Goal: Find specific page/section: Find specific page/section

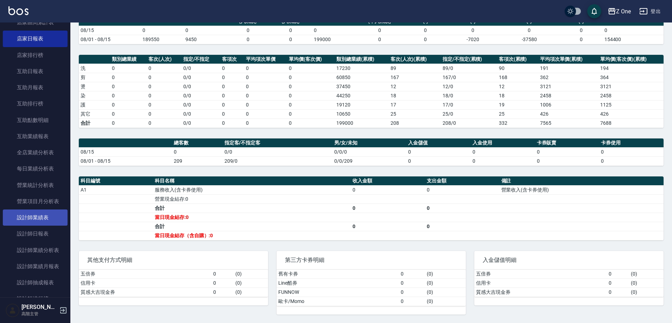
scroll to position [141, 0]
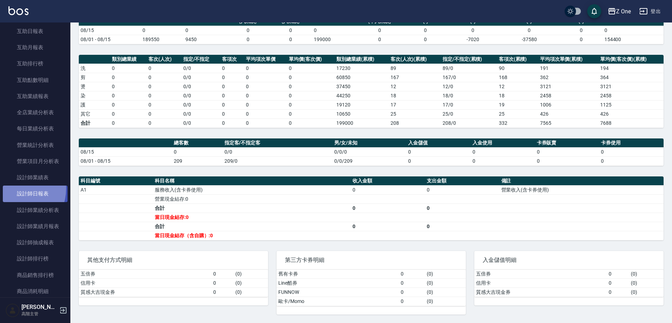
click at [13, 189] on link "設計師日報表" at bounding box center [35, 194] width 65 height 16
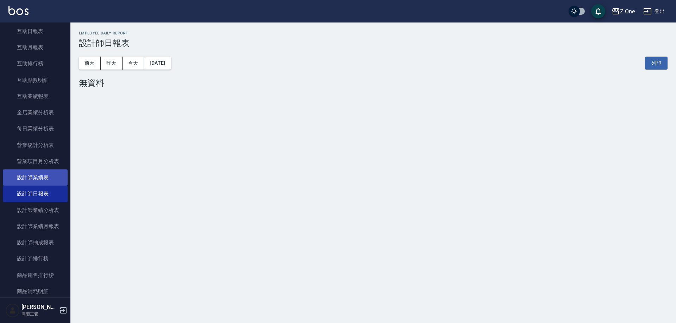
click at [43, 182] on link "設計師業績表" at bounding box center [35, 178] width 65 height 16
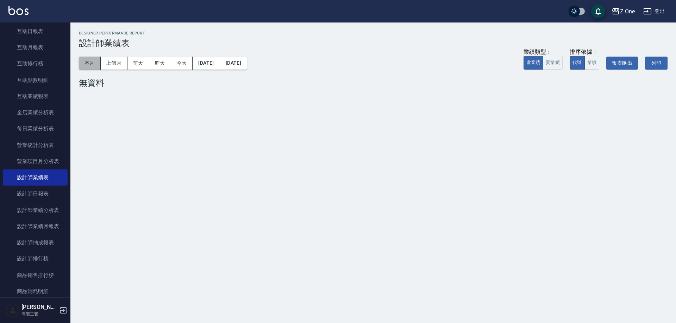
click at [89, 60] on button "本月" at bounding box center [90, 63] width 22 height 13
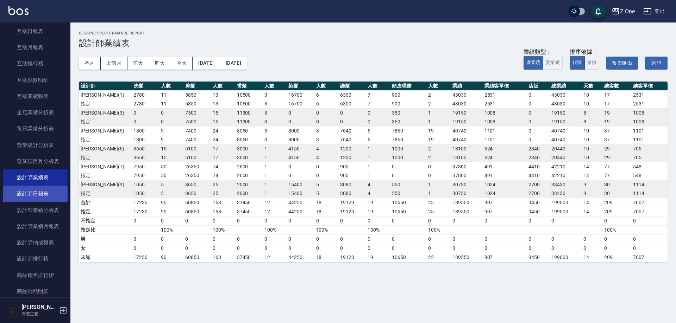
click at [44, 196] on link "設計師日報表" at bounding box center [35, 194] width 65 height 16
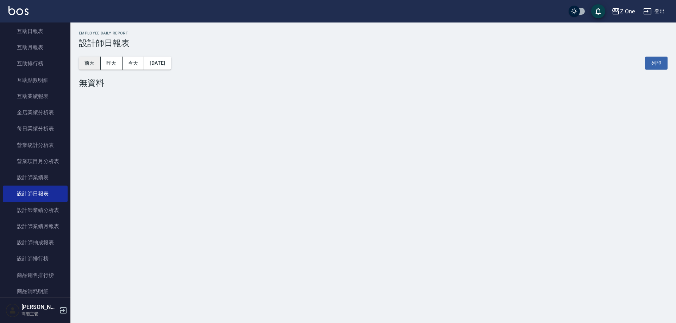
click at [99, 61] on button "前天" at bounding box center [90, 63] width 22 height 13
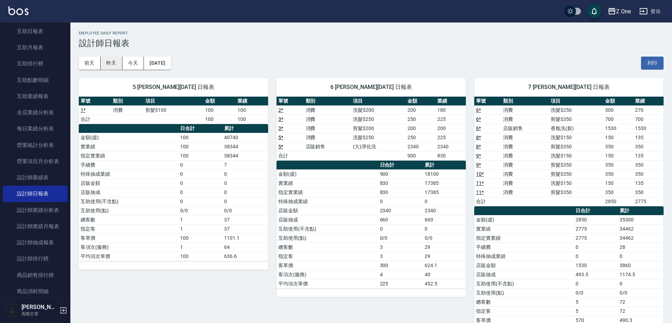
click at [106, 62] on button "昨天" at bounding box center [112, 63] width 22 height 13
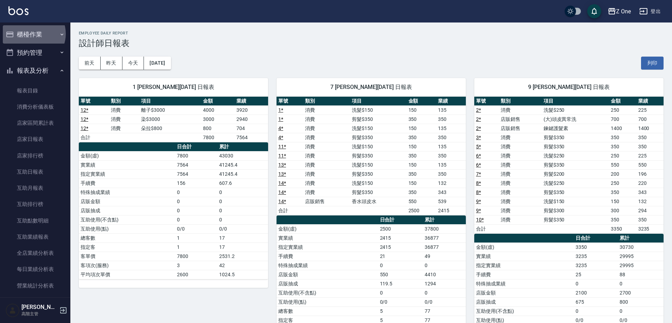
click at [32, 34] on button "櫃檯作業" at bounding box center [35, 34] width 65 height 18
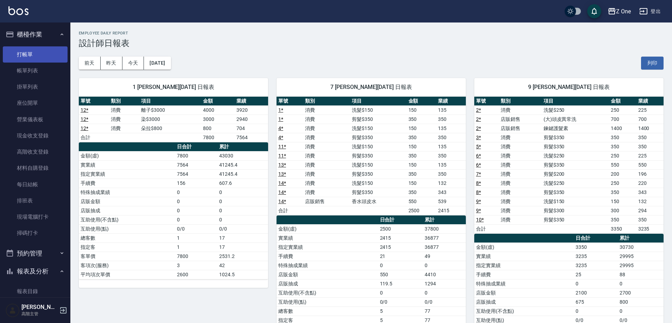
click at [38, 58] on link "打帳單" at bounding box center [35, 54] width 65 height 16
